Goal: Information Seeking & Learning: Learn about a topic

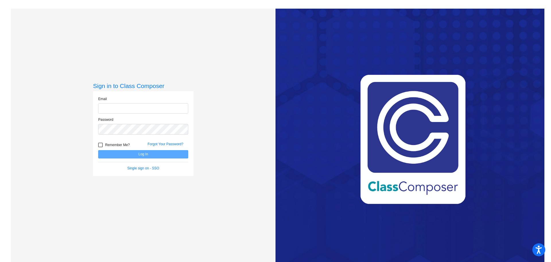
type input "[EMAIL_ADDRESS][DOMAIN_NAME]"
click at [140, 155] on button "Log In" at bounding box center [143, 154] width 90 height 8
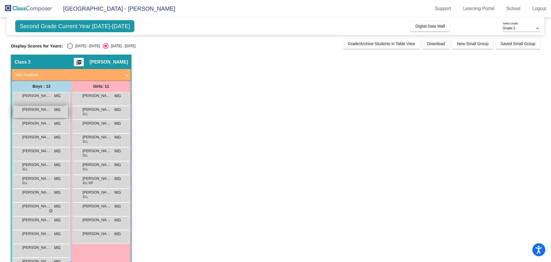
click at [32, 114] on div "[PERSON_NAME] MG lock do_not_disturb_alt" at bounding box center [40, 112] width 55 height 12
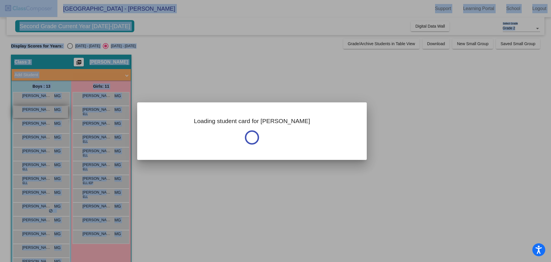
click at [32, 114] on div at bounding box center [275, 131] width 551 height 262
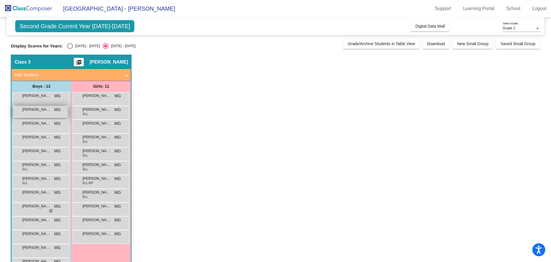
click at [42, 111] on span "[PERSON_NAME]" at bounding box center [36, 110] width 29 height 6
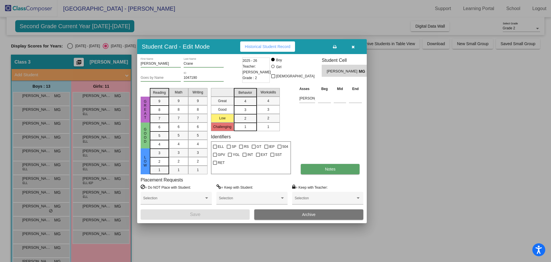
click at [328, 171] on button "Notes" at bounding box center [330, 169] width 59 height 10
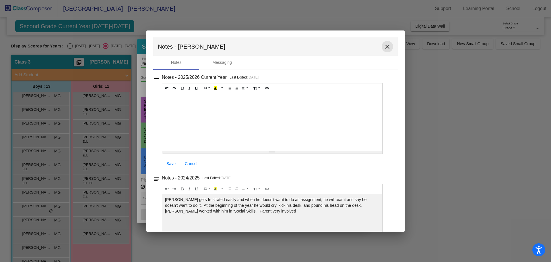
click at [385, 46] on mat-icon "close" at bounding box center [387, 46] width 7 height 7
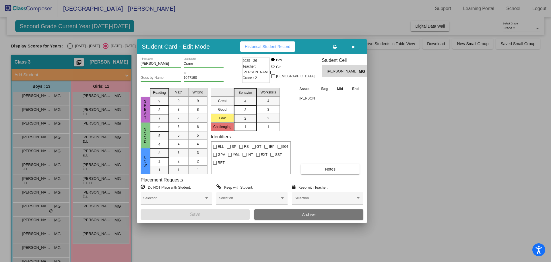
click at [354, 46] on icon "button" at bounding box center [353, 47] width 3 height 4
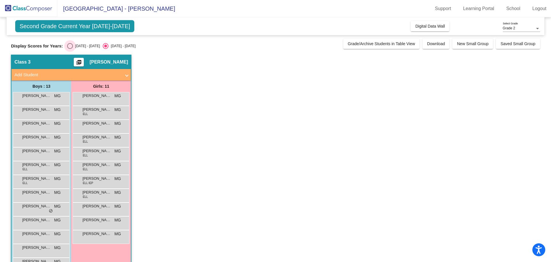
click at [70, 47] on div "Select an option" at bounding box center [70, 46] width 6 height 6
click at [70, 49] on input "[DATE] - [DATE]" at bounding box center [70, 49] width 0 height 0
radio input "true"
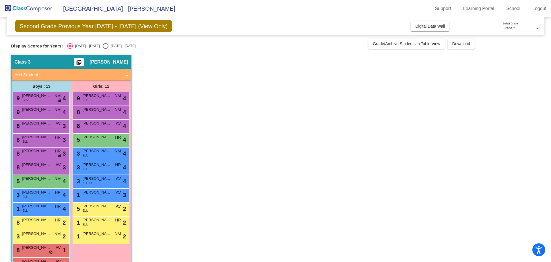
scroll to position [19, 0]
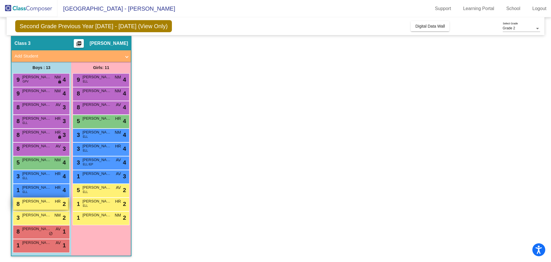
click at [41, 202] on span "[PERSON_NAME]" at bounding box center [36, 201] width 29 height 6
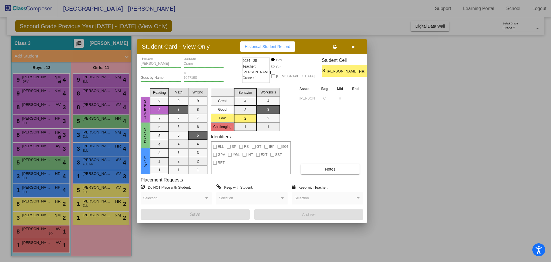
click at [355, 47] on button "button" at bounding box center [353, 46] width 18 height 10
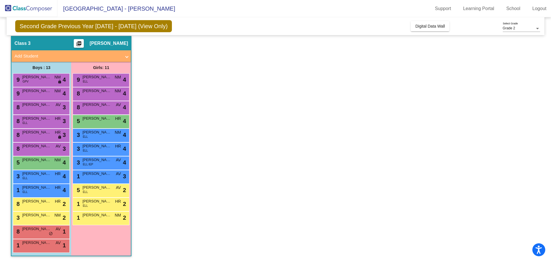
click at [215, 123] on app-classroom "Class 3 picture_as_pdf [PERSON_NAME] Add Student First Name Last Name Student I…" at bounding box center [275, 149] width 529 height 226
click at [101, 203] on span "[PERSON_NAME]" at bounding box center [96, 201] width 29 height 6
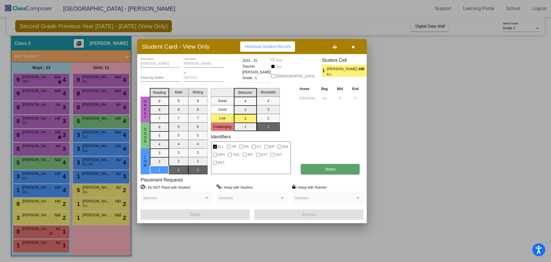
click at [319, 167] on button "Notes" at bounding box center [330, 169] width 59 height 10
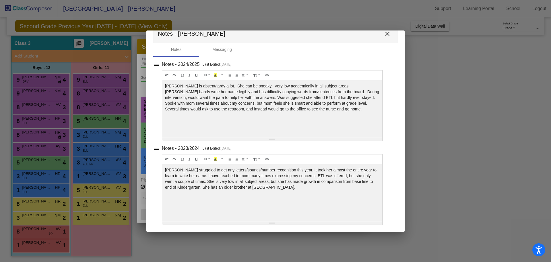
scroll to position [0, 0]
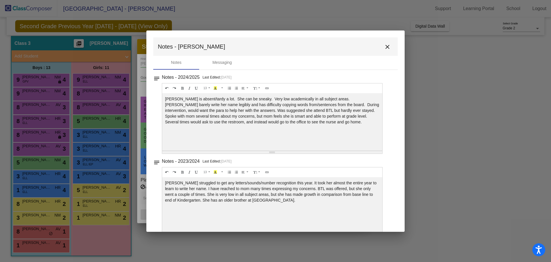
click at [385, 47] on mat-icon "close" at bounding box center [387, 46] width 7 height 7
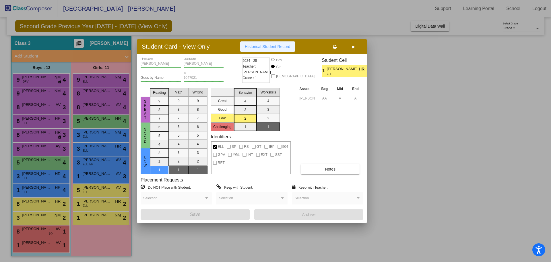
click at [283, 48] on span "Historical Student Record" at bounding box center [268, 46] width 46 height 5
click at [357, 47] on button "button" at bounding box center [353, 46] width 18 height 10
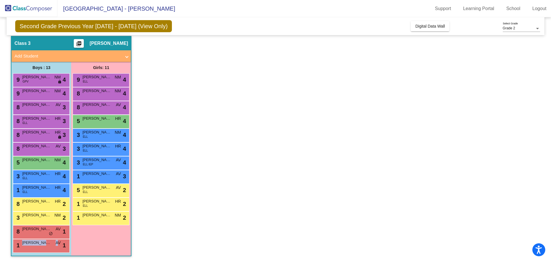
click at [59, 251] on div "1 [PERSON_NAME] AV lock do_not_disturb_alt 1" at bounding box center [41, 246] width 57 height 14
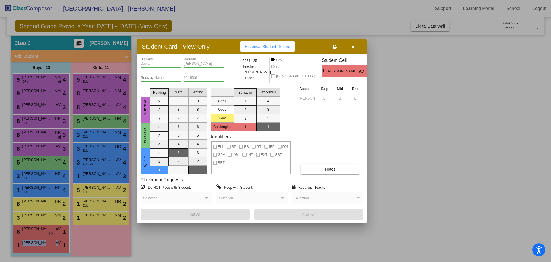
click at [288, 46] on span "Historical Student Record" at bounding box center [268, 46] width 46 height 5
click at [350, 46] on button "button" at bounding box center [353, 46] width 18 height 10
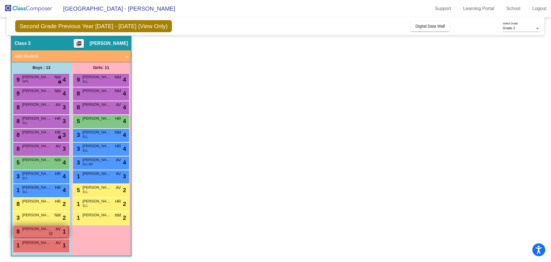
click at [51, 229] on div "8 [PERSON_NAME] AV lock do_not_disturb_alt 1" at bounding box center [40, 231] width 55 height 12
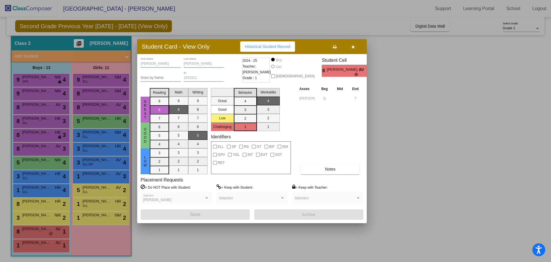
click at [271, 49] on span "Historical Student Record" at bounding box center [268, 46] width 46 height 5
